Goal: Transaction & Acquisition: Book appointment/travel/reservation

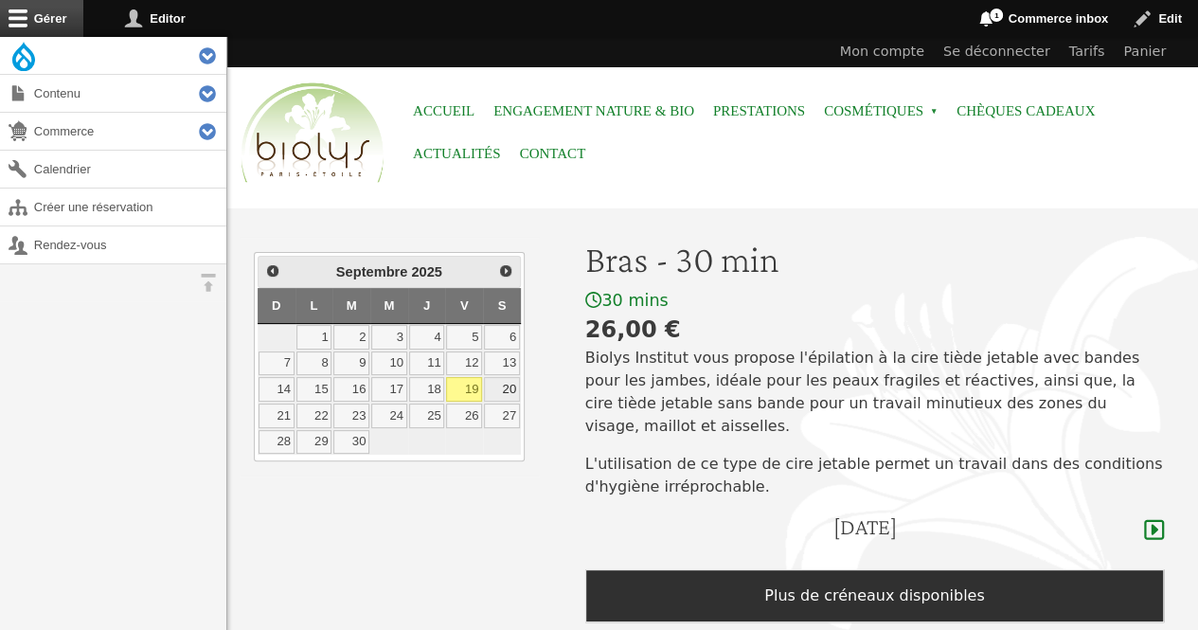
click at [513, 387] on link "20" at bounding box center [502, 389] width 36 height 25
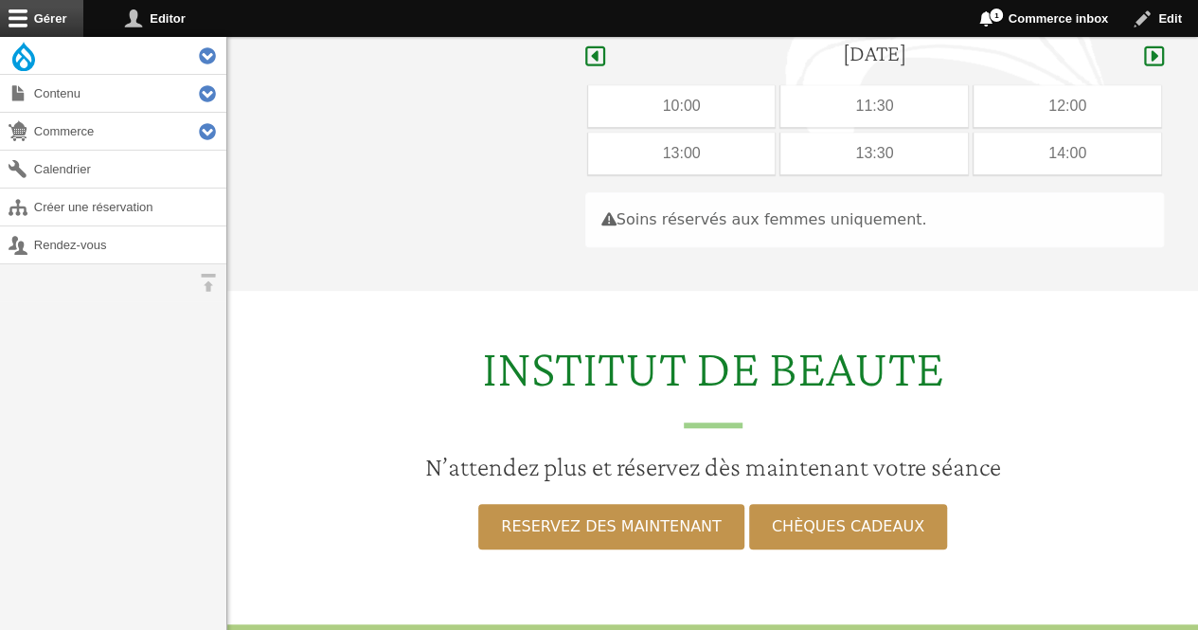
scroll to position [490, 0]
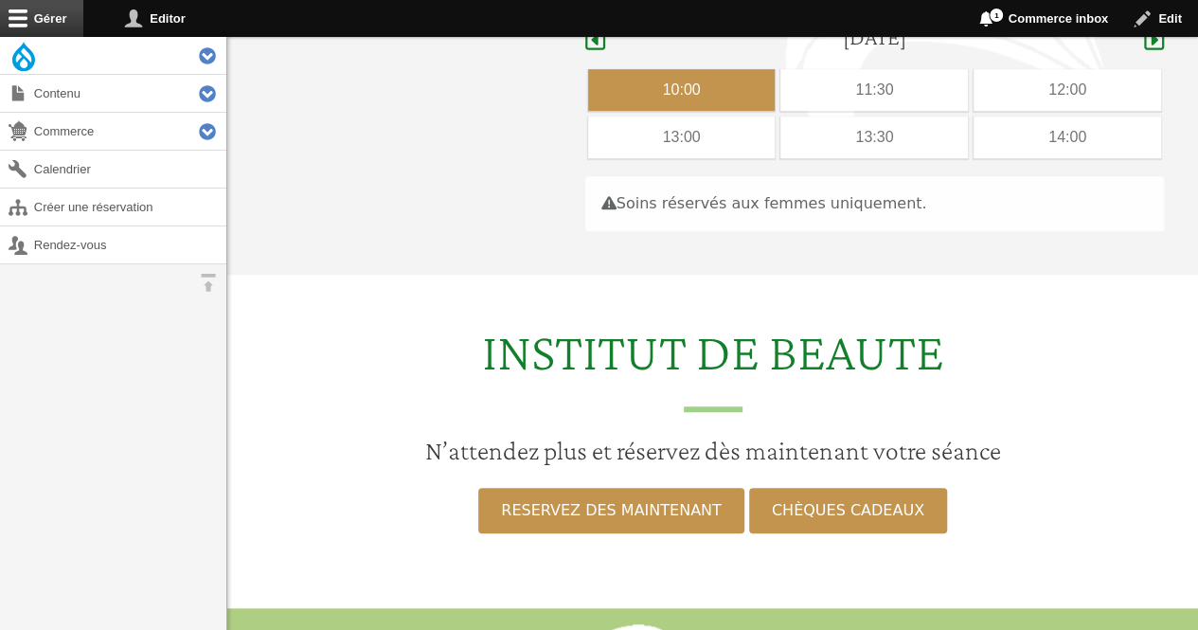
click at [731, 69] on div "10:00" at bounding box center [682, 90] width 188 height 42
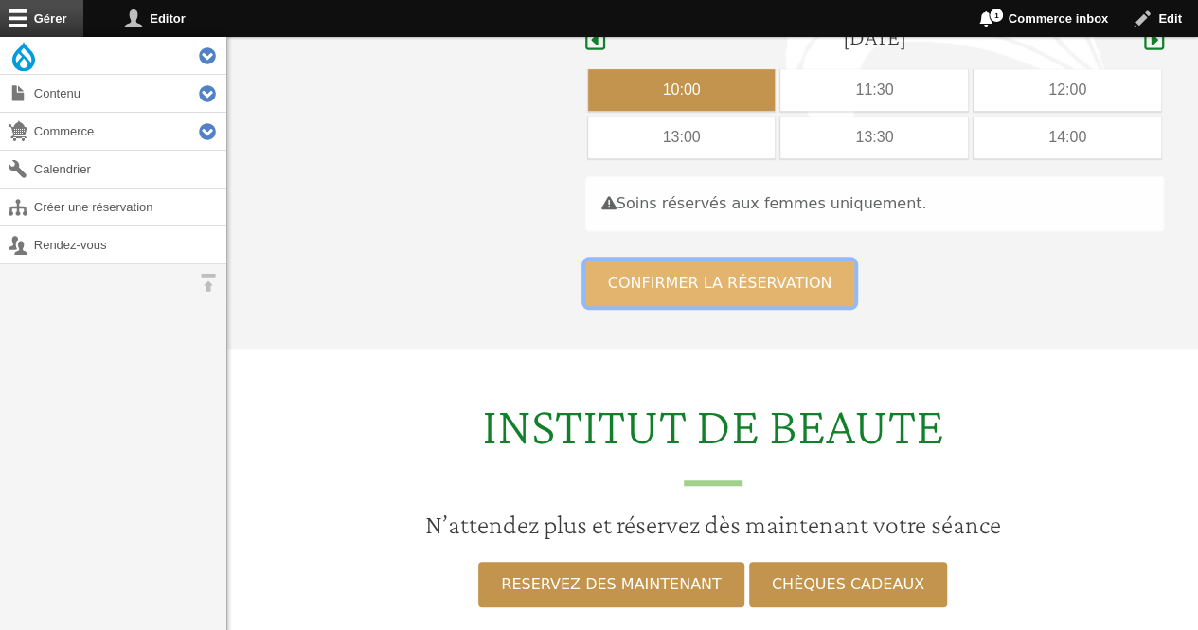
click at [705, 260] on button "Confirmer la réservation" at bounding box center [720, 282] width 270 height 45
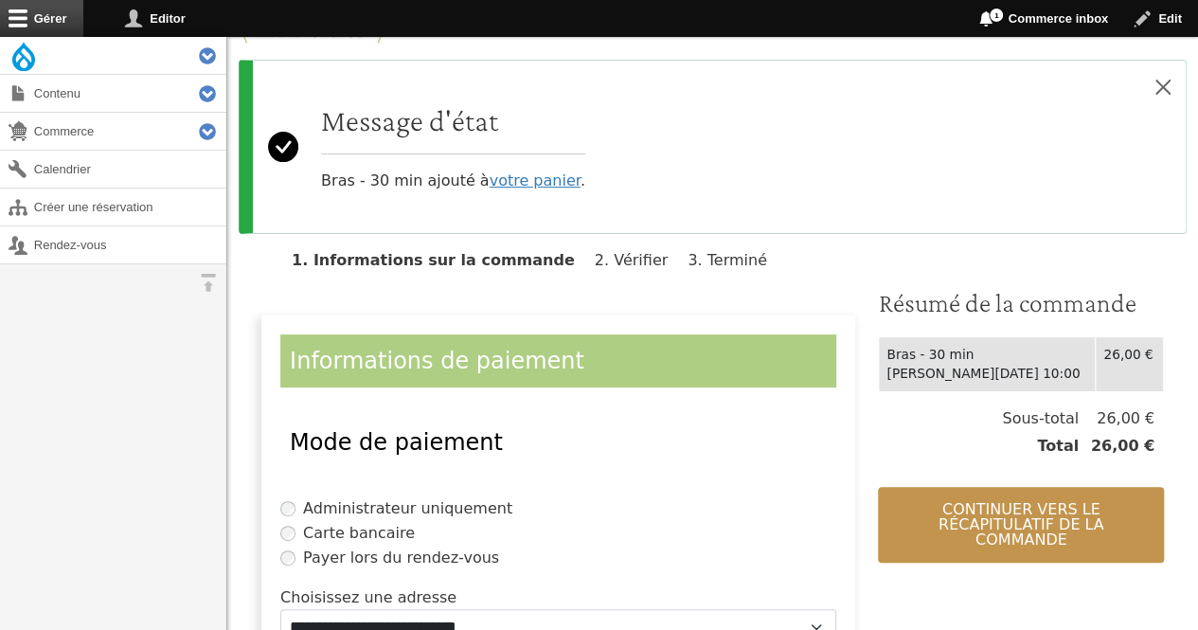
scroll to position [189, 0]
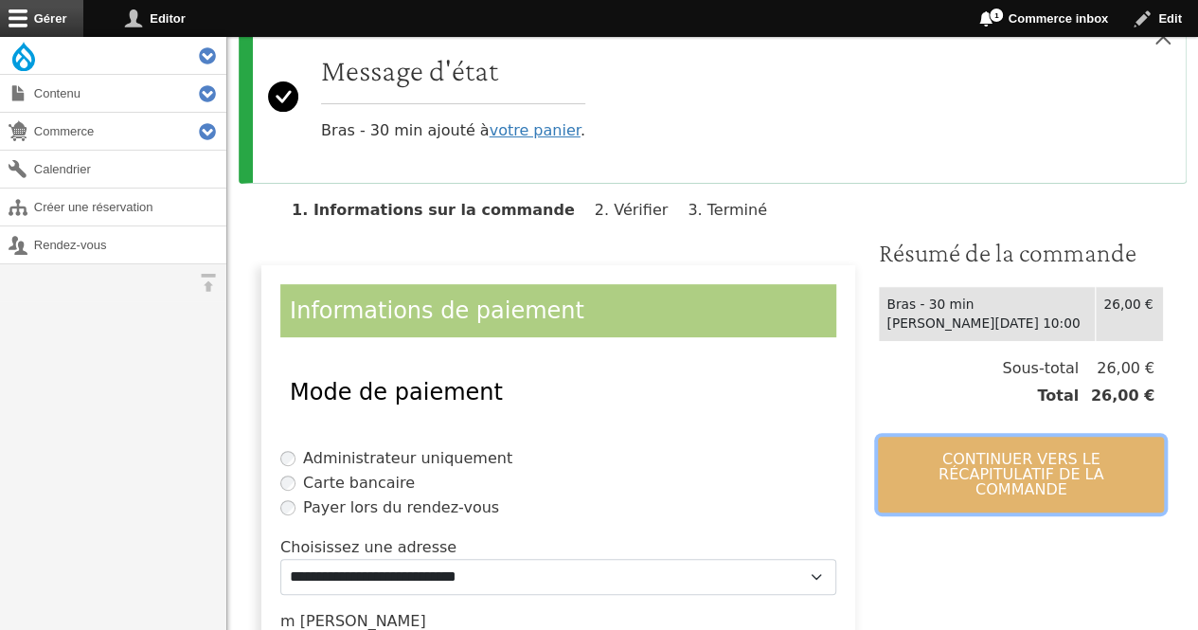
click at [1042, 465] on button "Continuer vers le récapitulatif de la commande" at bounding box center [1021, 475] width 286 height 76
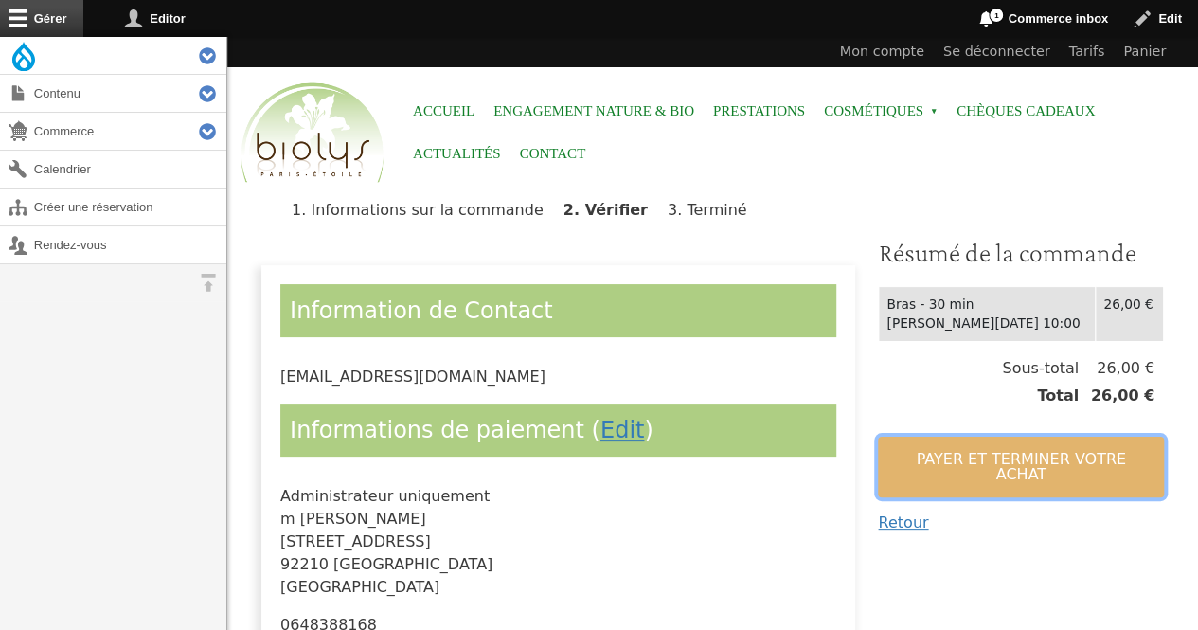
click at [1042, 465] on button "Payer et terminer votre achat" at bounding box center [1021, 467] width 286 height 61
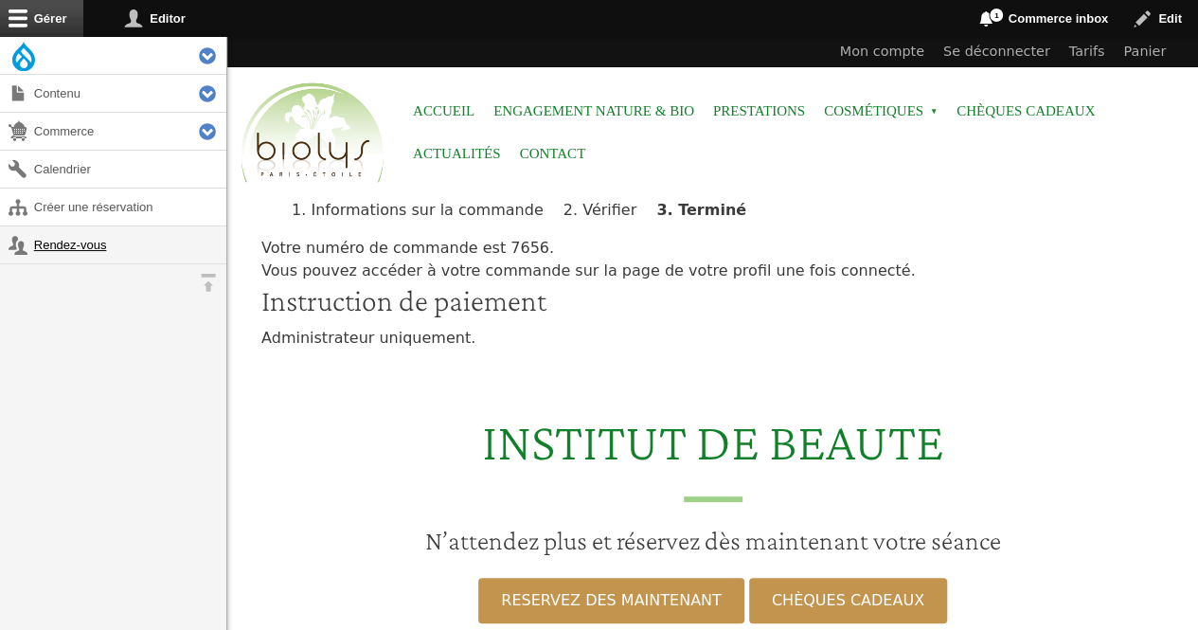
click at [69, 242] on link "Rendez-vous" at bounding box center [113, 244] width 226 height 37
